Goal: Use online tool/utility

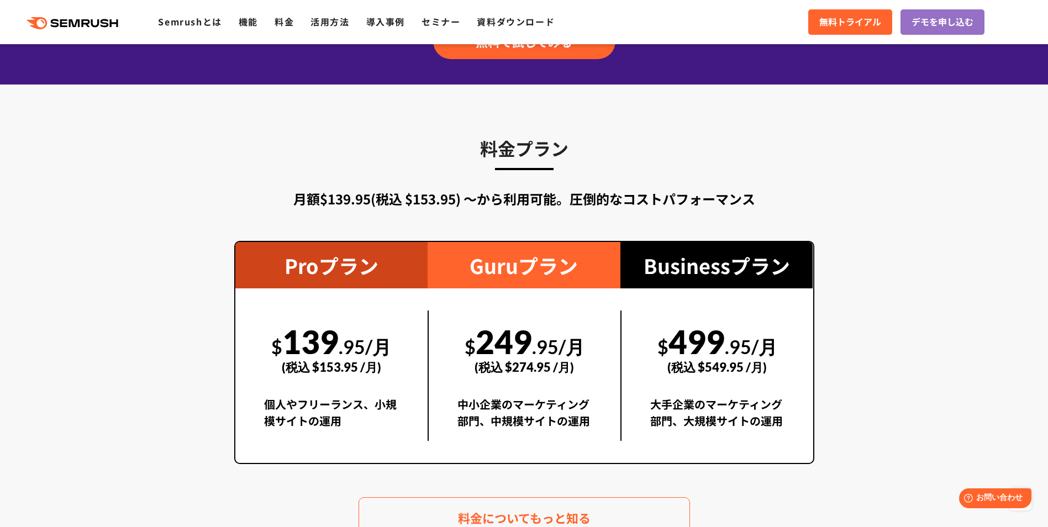
scroll to position [1934, 0]
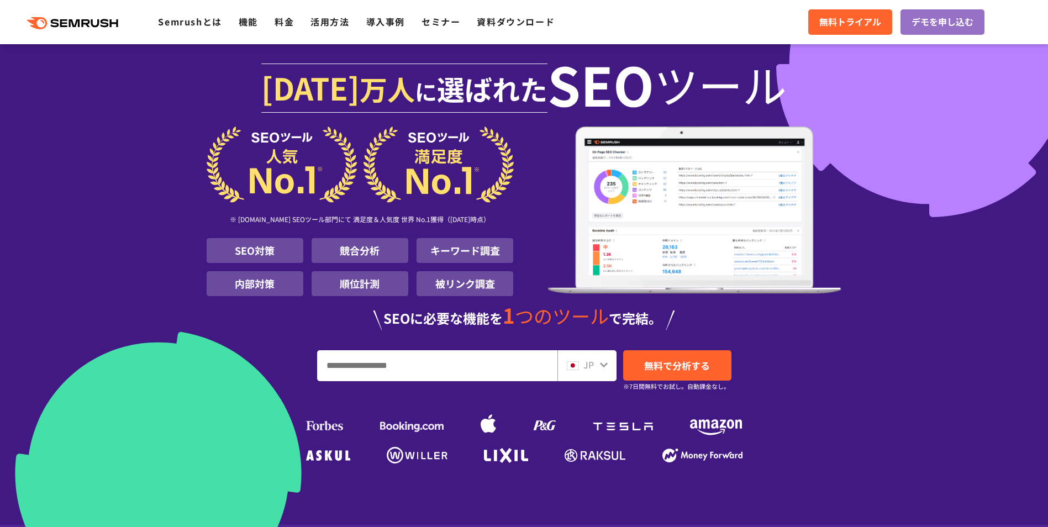
scroll to position [55, 0]
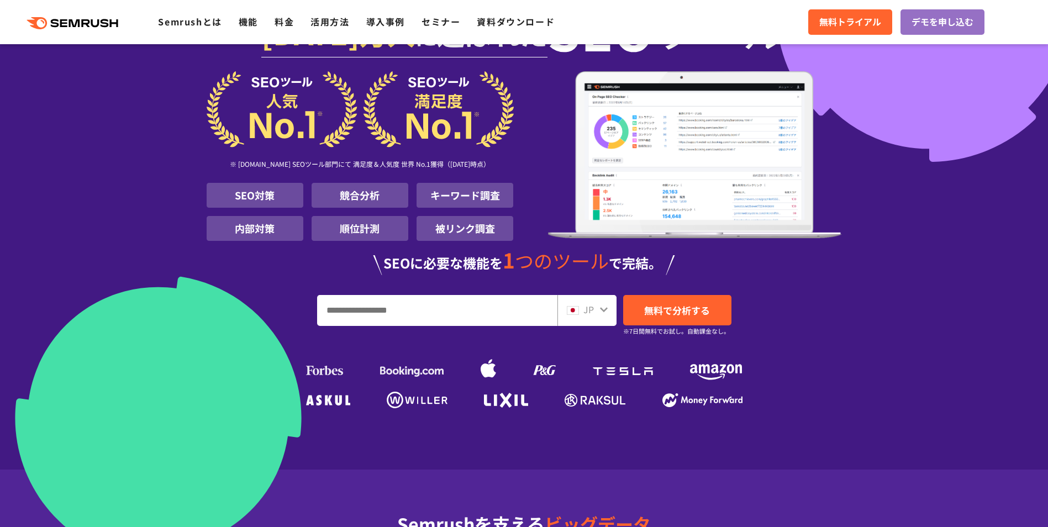
click at [456, 306] on input "URL、キーワードを入力してください" at bounding box center [437, 311] width 239 height 30
type input "*****"
click at [718, 305] on link "無料で分析する" at bounding box center [677, 310] width 108 height 30
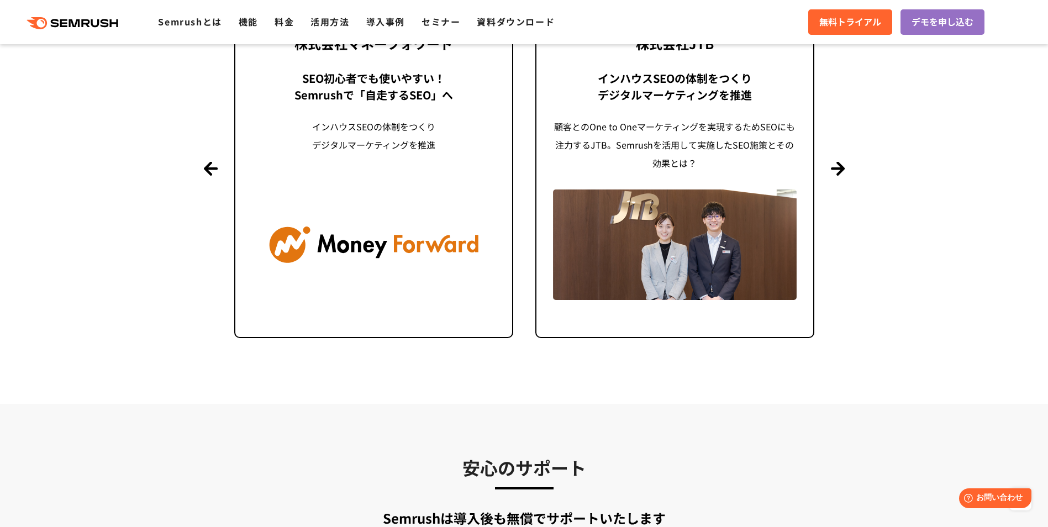
scroll to position [2486, 0]
